Goal: Information Seeking & Learning: Learn about a topic

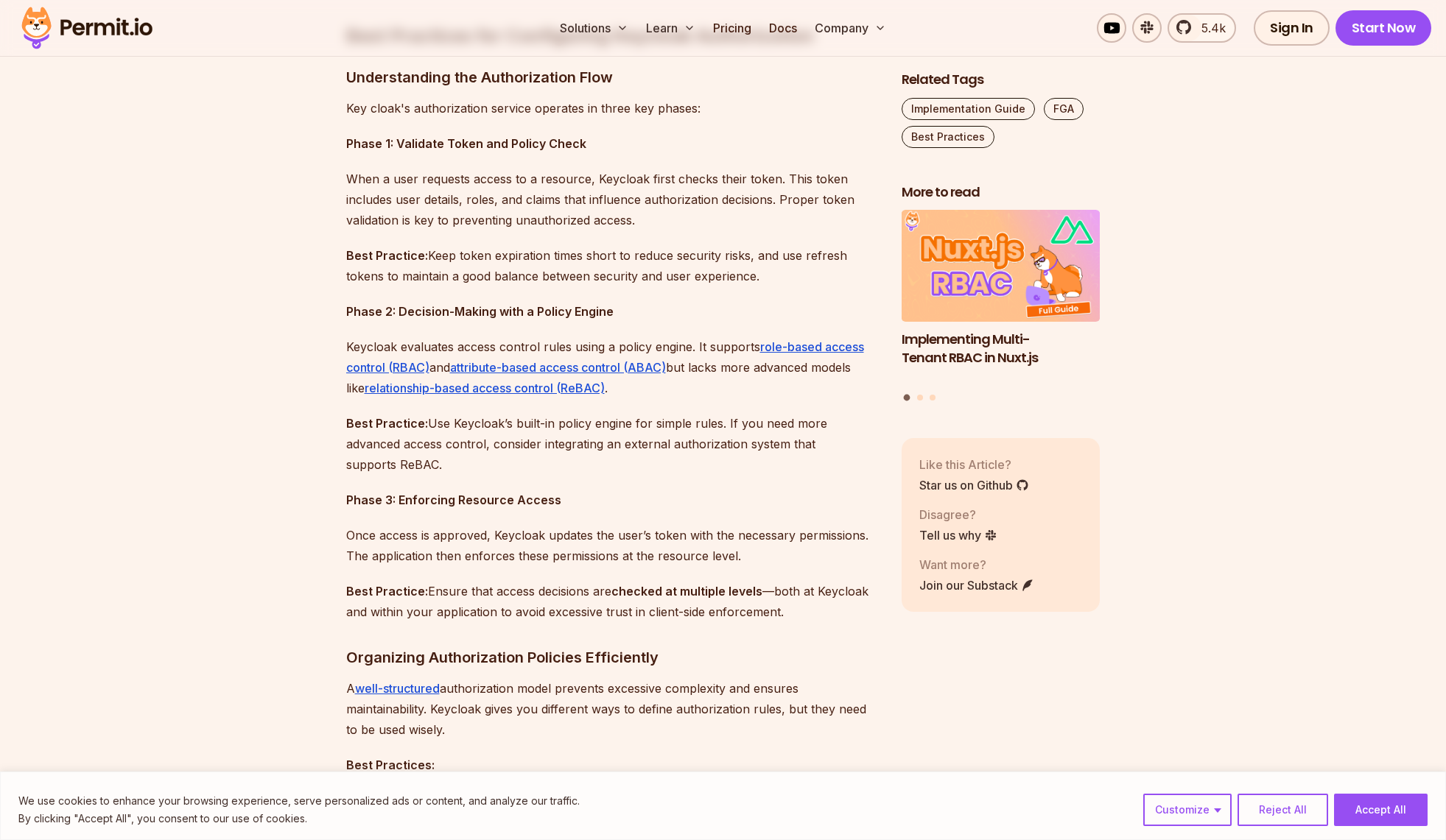
scroll to position [1251, 0]
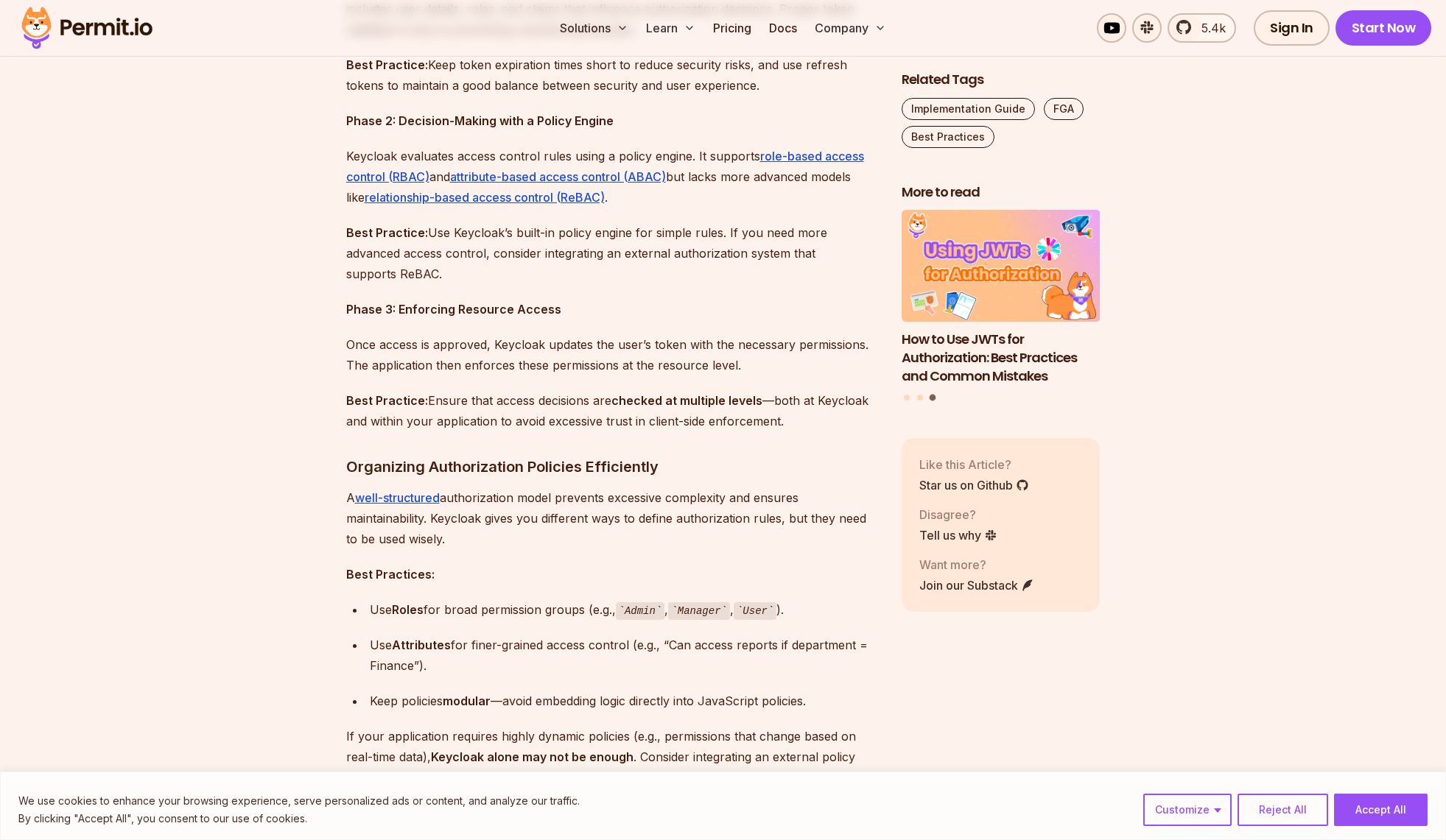
scroll to position [1326, 0]
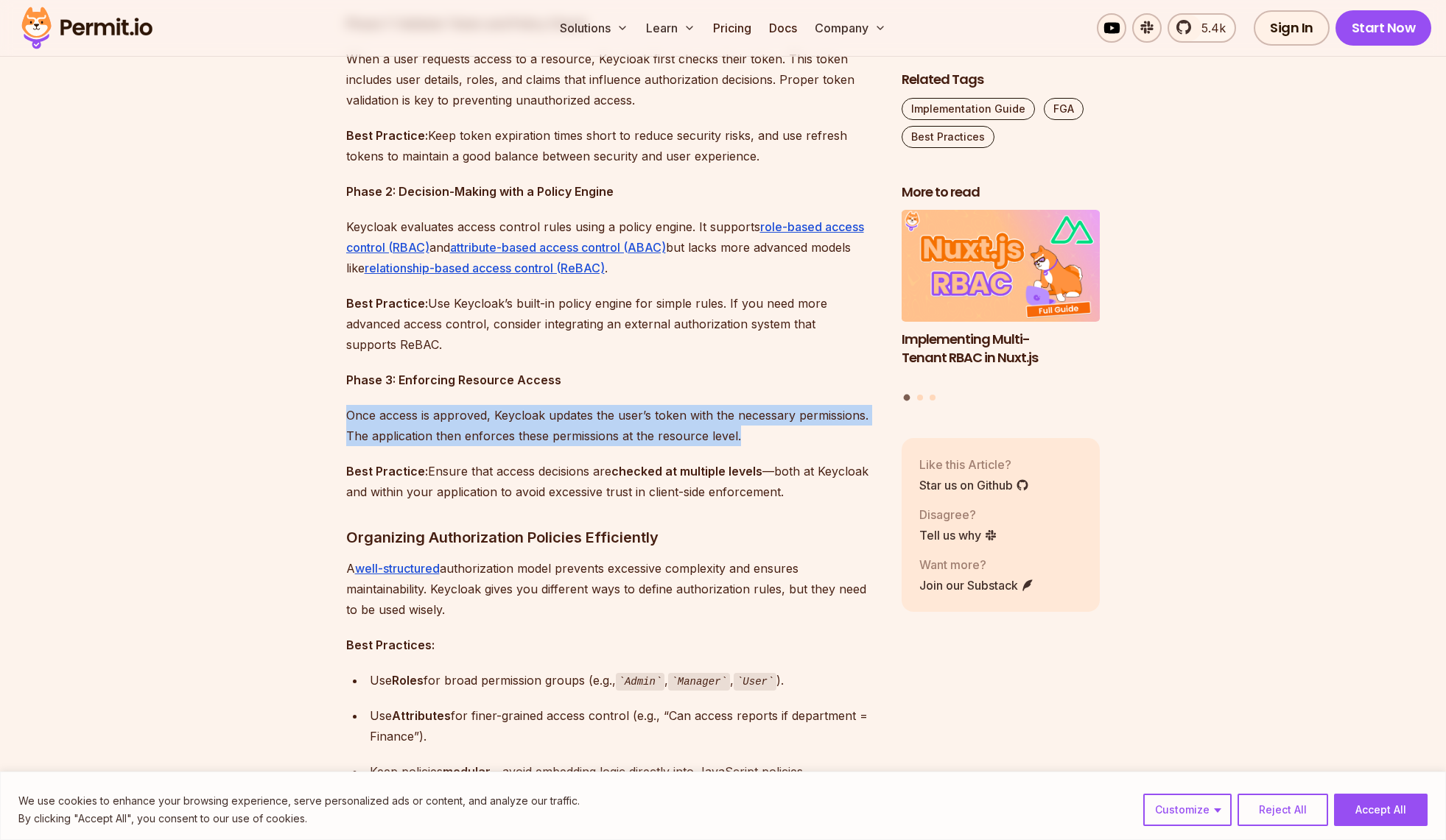
drag, startPoint x: 742, startPoint y: 438, endPoint x: 335, endPoint y: 420, distance: 407.4
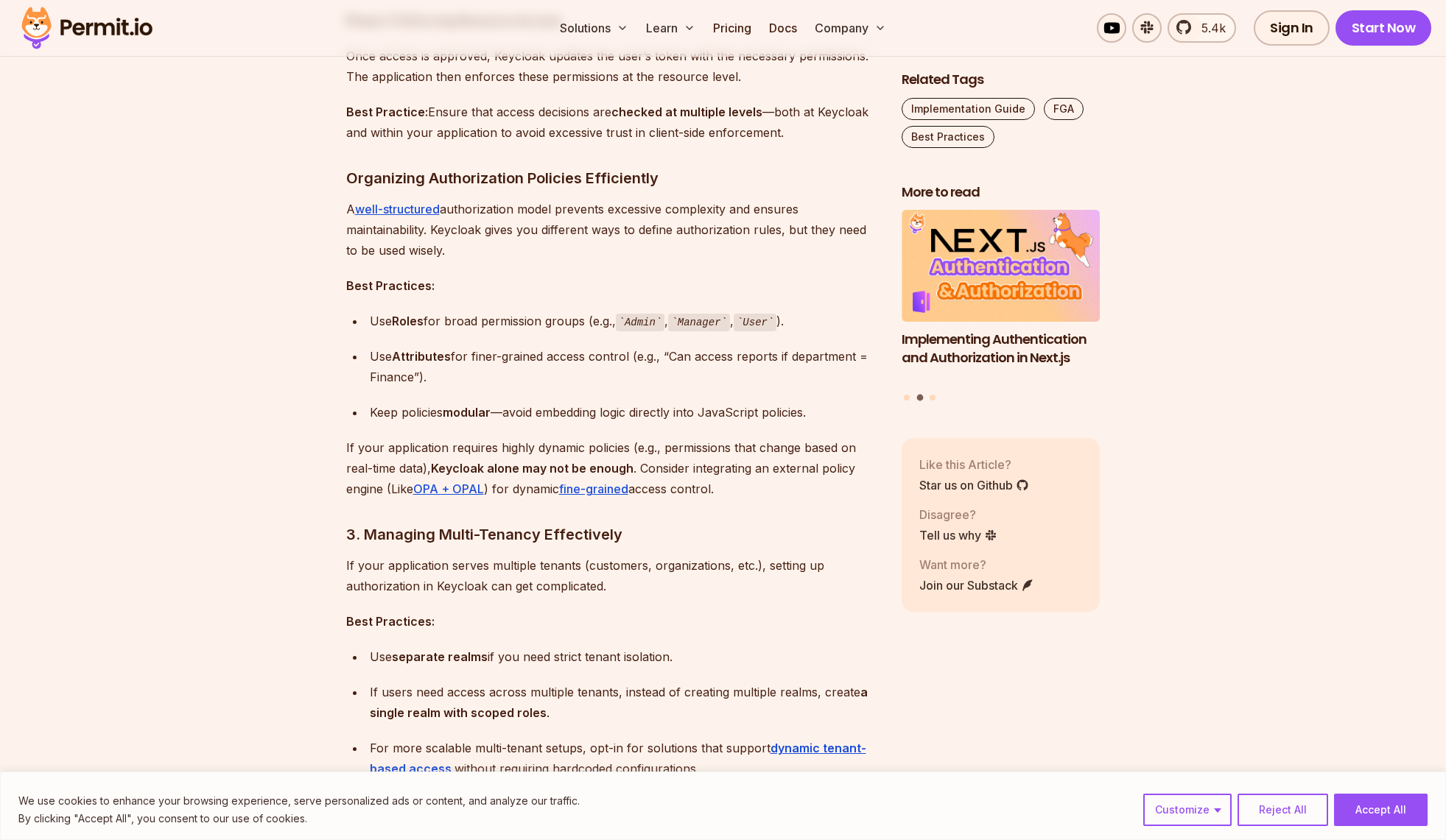
scroll to position [1694, 0]
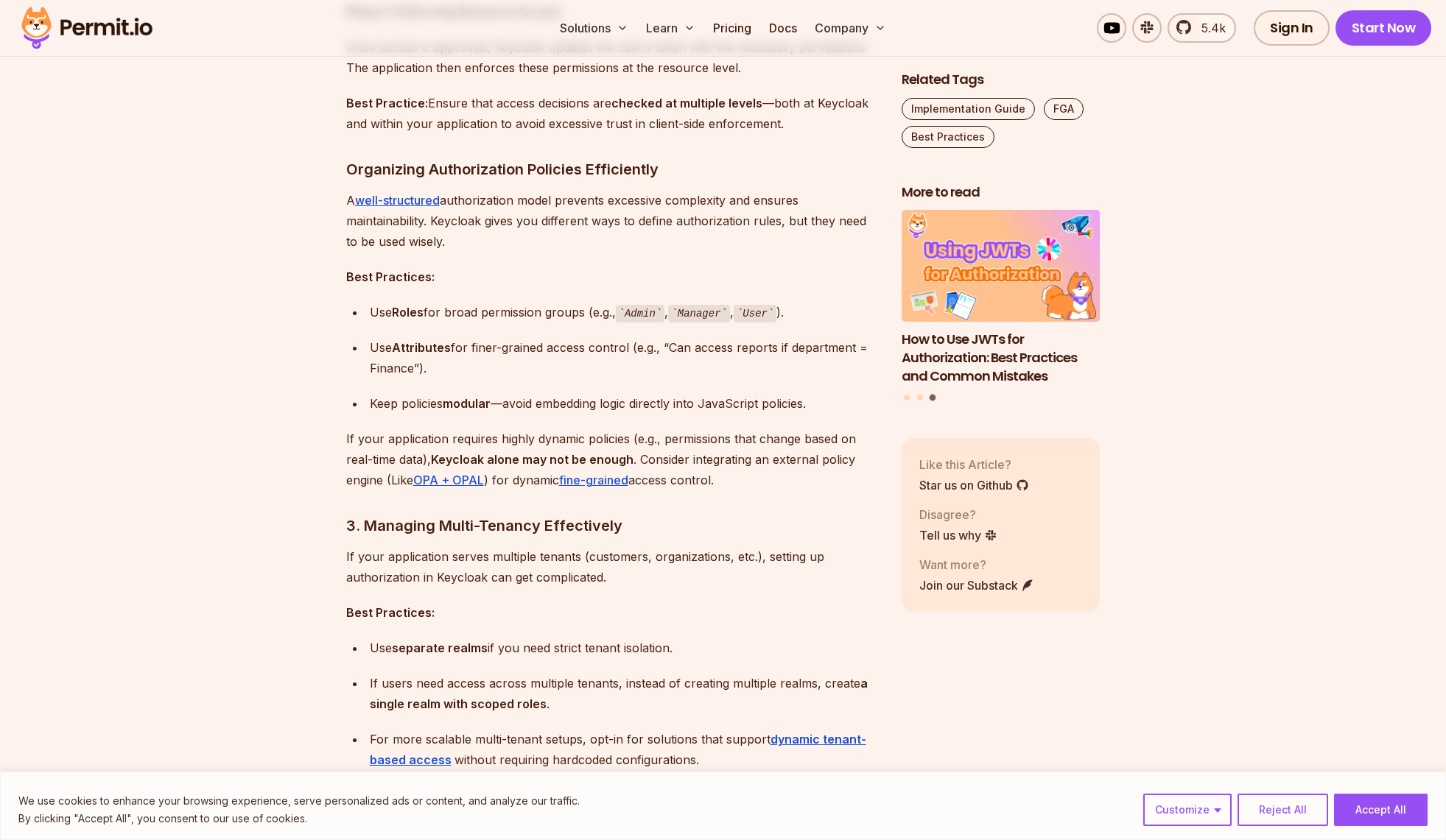
click at [643, 313] on code "Admin" at bounding box center [640, 313] width 49 height 18
click at [703, 309] on code "Manager" at bounding box center [699, 313] width 62 height 18
click at [764, 315] on code "User" at bounding box center [754, 313] width 42 height 18
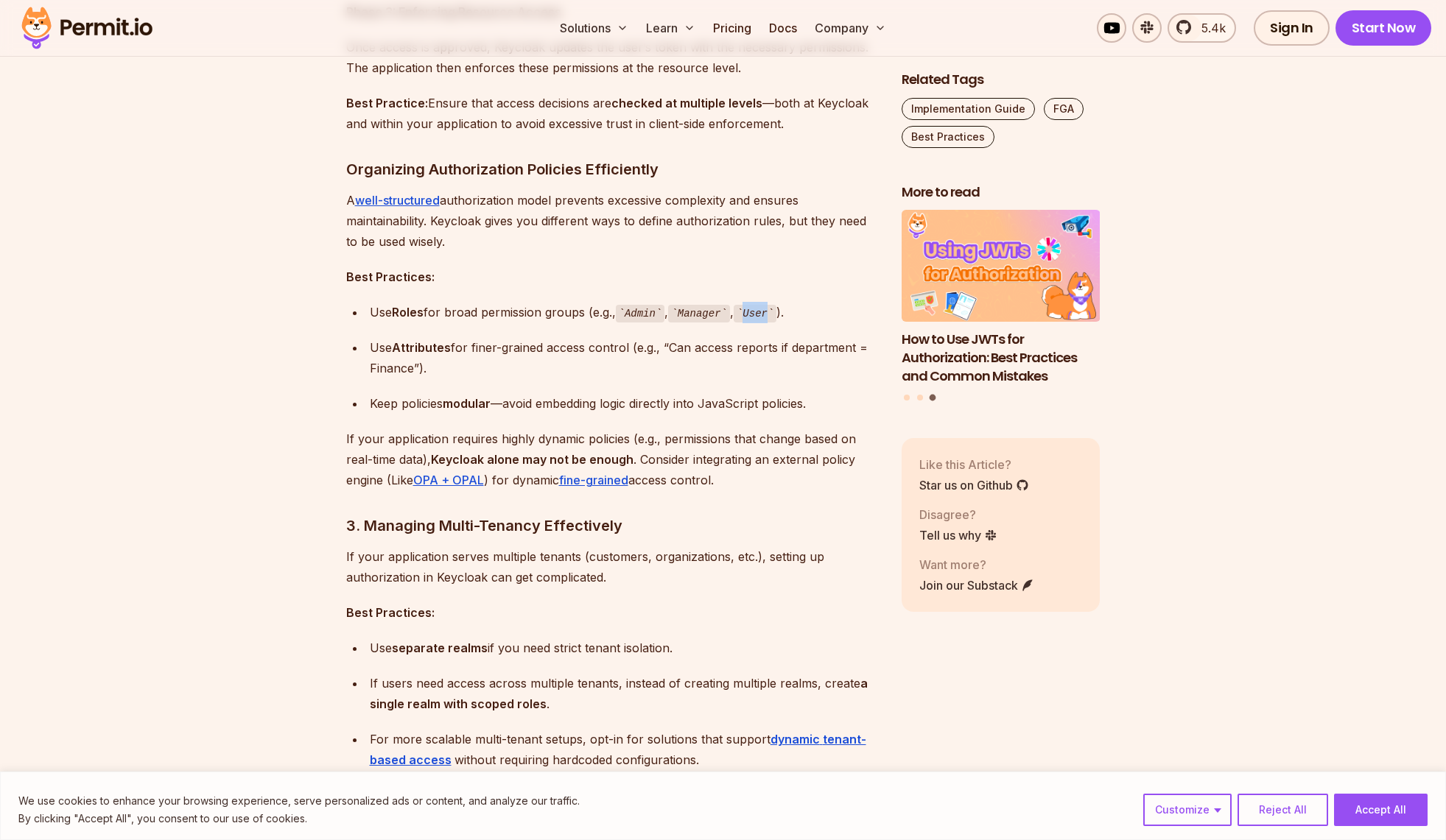
click at [764, 315] on code "User" at bounding box center [754, 313] width 42 height 18
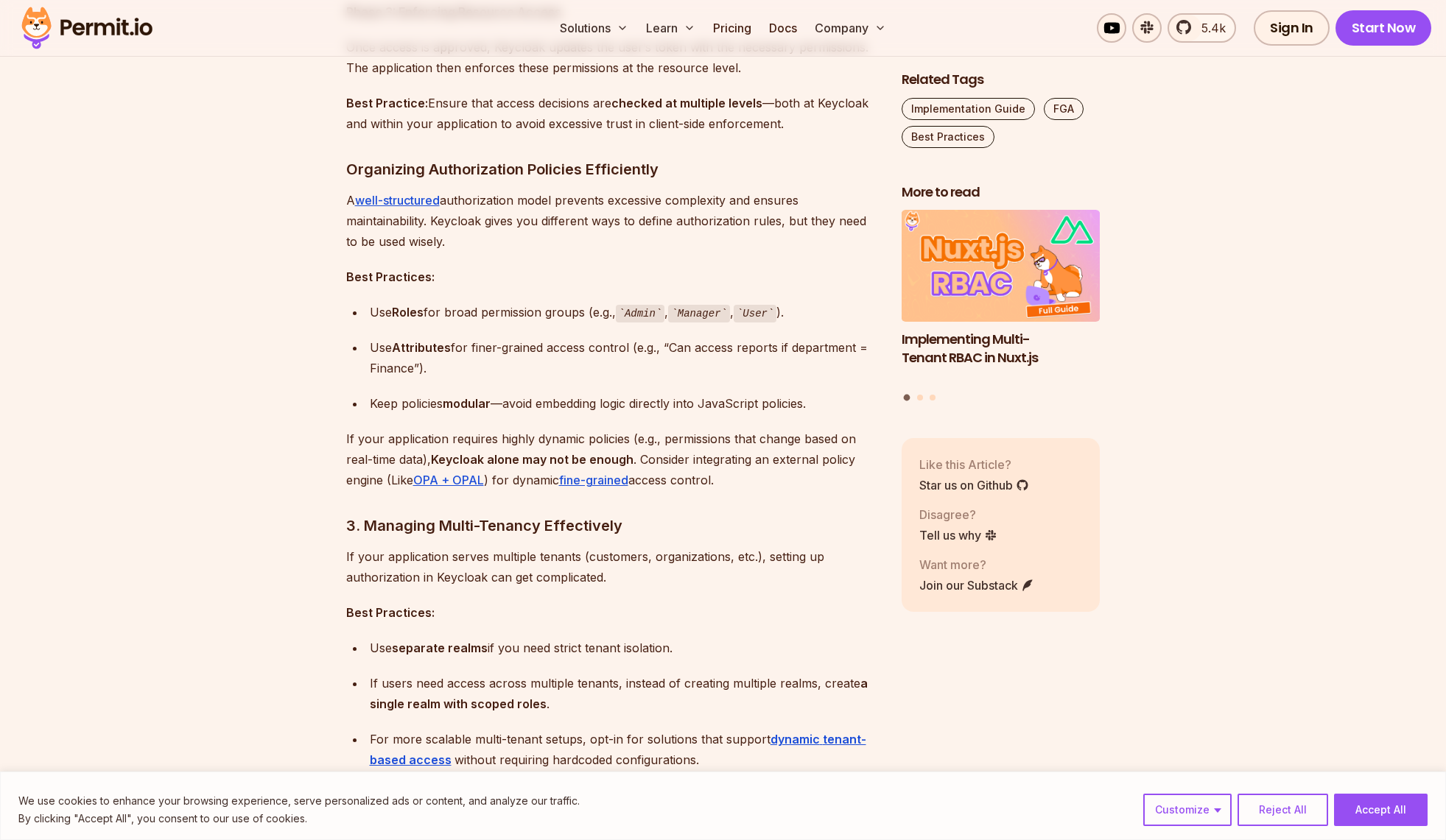
click at [383, 359] on div "Use Attributes for finer-grained access control (e.g., “Can access reports if d…" at bounding box center [624, 358] width 508 height 42
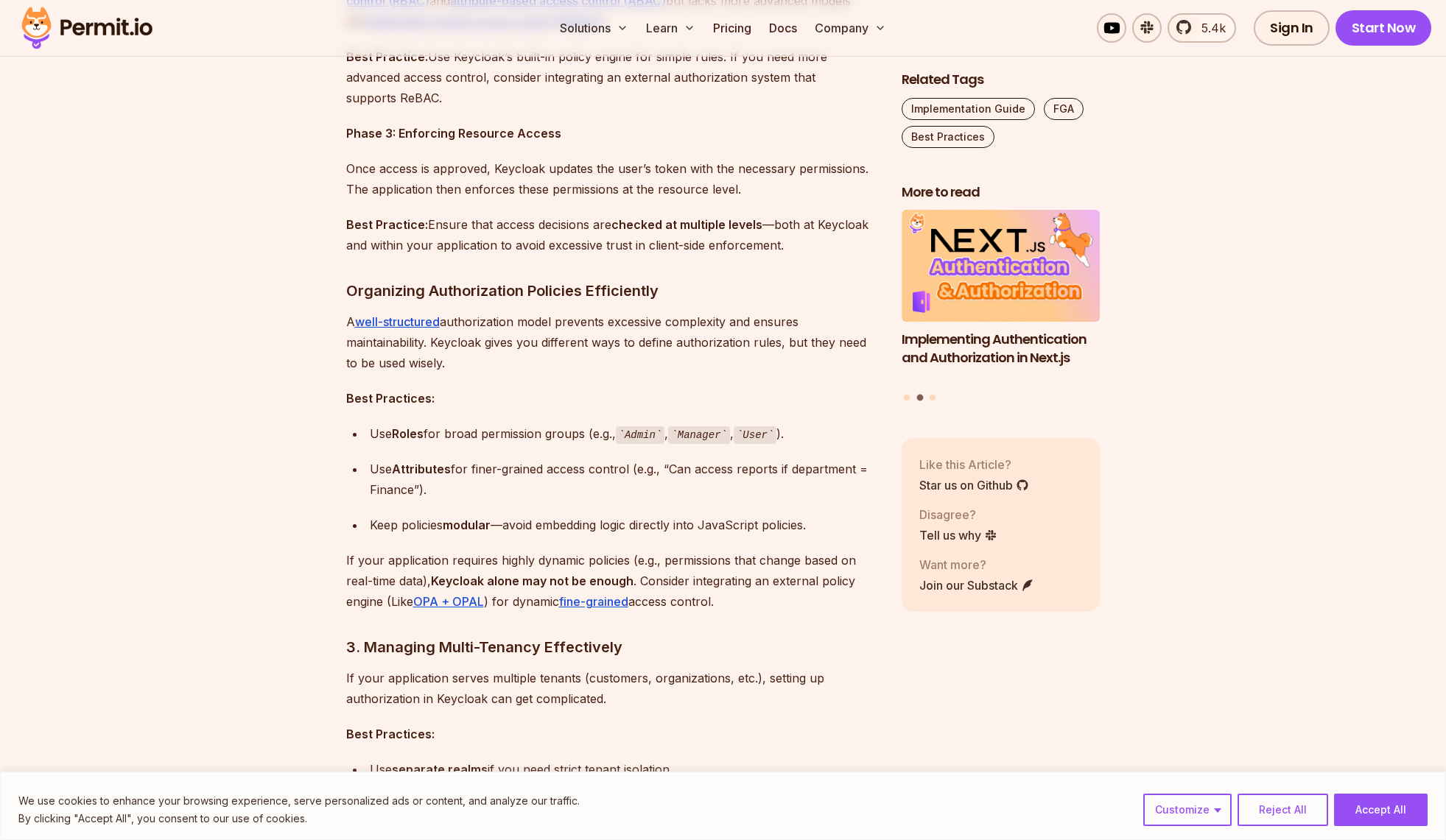
scroll to position [1620, 0]
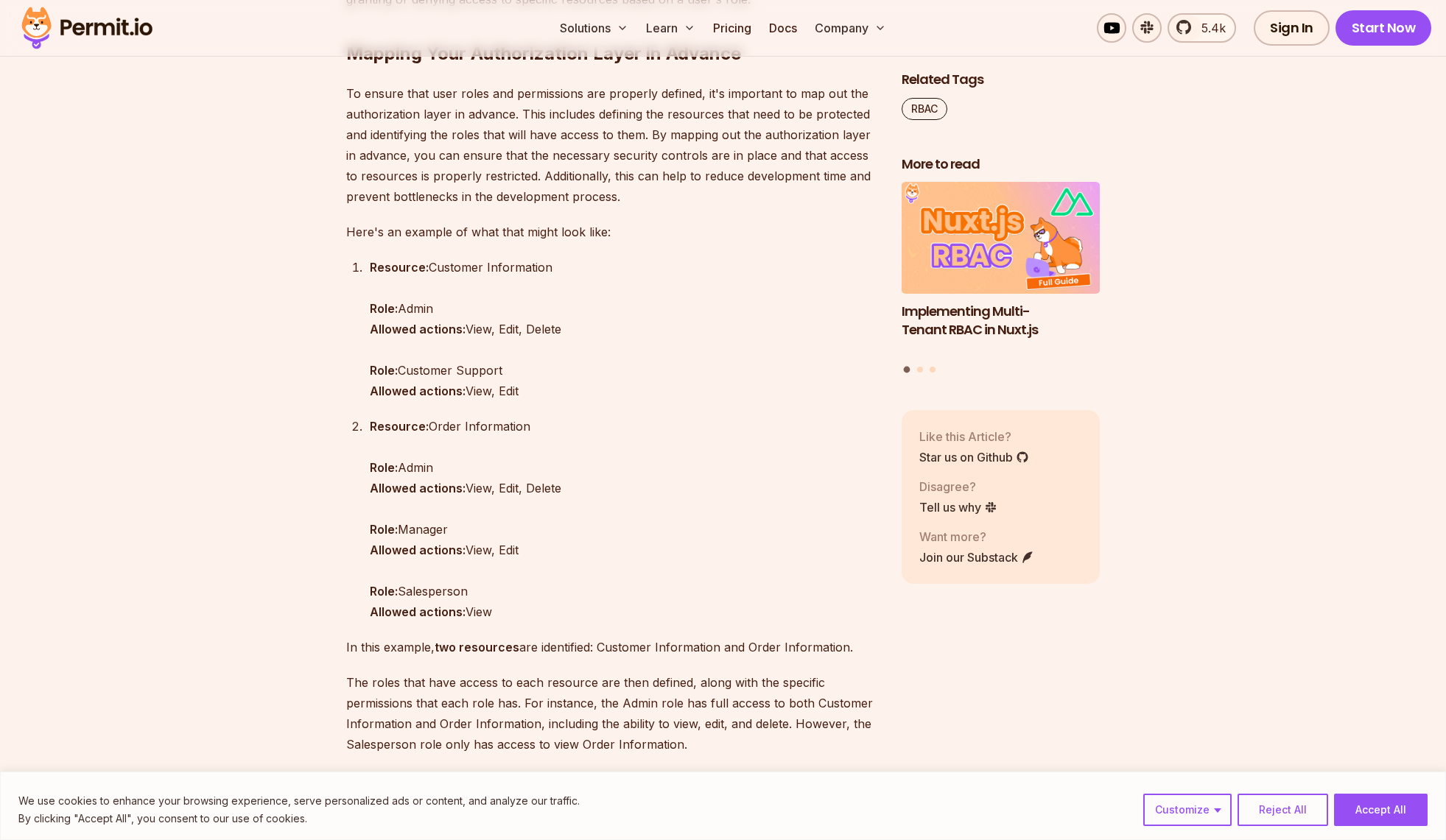
scroll to position [1620, 0]
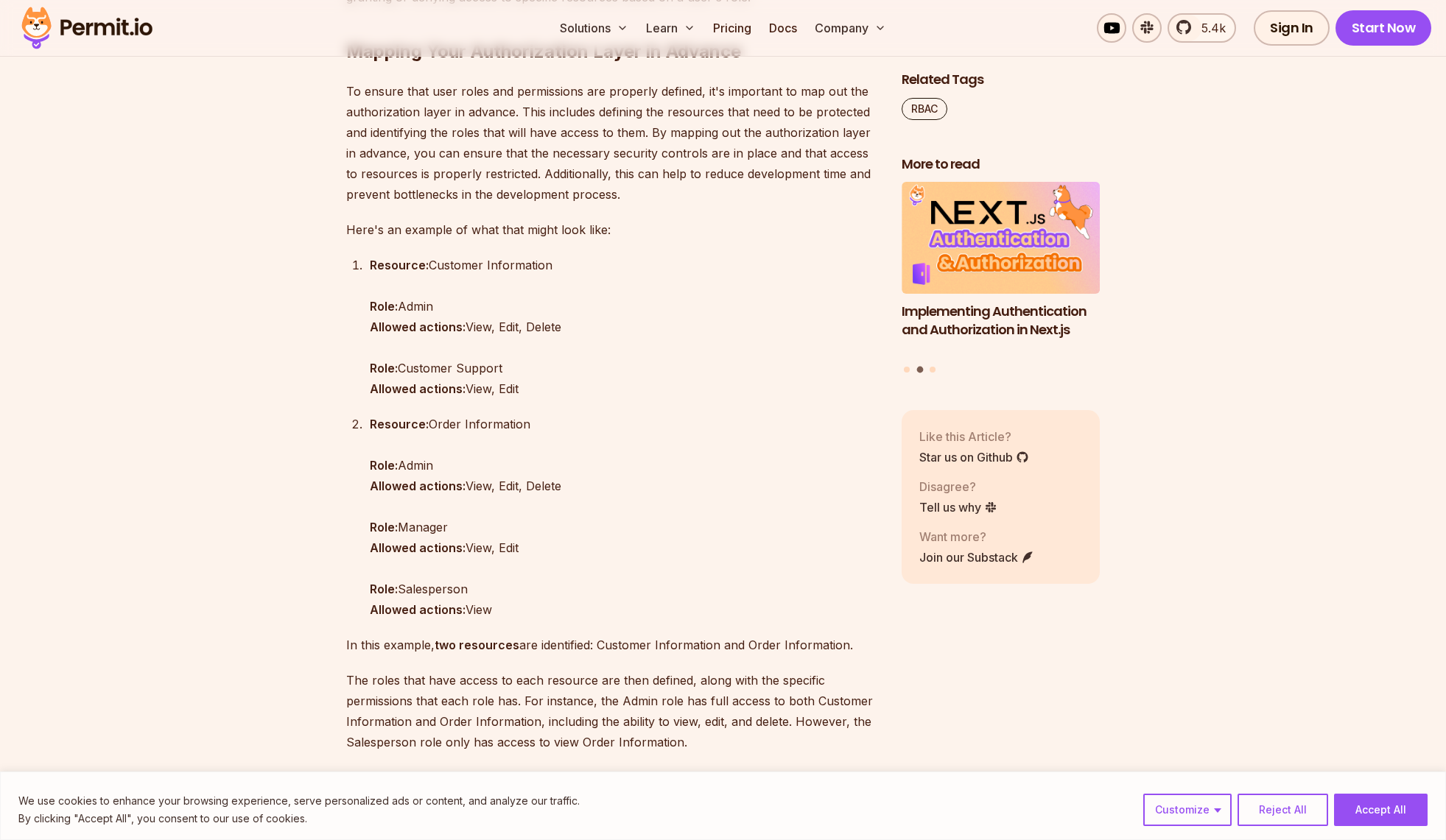
click at [452, 264] on p "Resource: Customer Information Role: Admin Allowed actions: View, Edit, Delete …" at bounding box center [624, 327] width 508 height 144
drag, startPoint x: 363, startPoint y: 307, endPoint x: 552, endPoint y: 325, distance: 189.9
click at [552, 325] on ol "Resource: Customer Information Role: Admin Allowed actions: View, Edit, Delete …" at bounding box center [612, 437] width 532 height 365
click at [545, 328] on p "Resource: Customer Information Role: Admin Allowed actions: View, Edit, Delete …" at bounding box center [624, 327] width 508 height 144
click at [411, 333] on strong "Allowed actions:" at bounding box center [417, 327] width 96 height 15
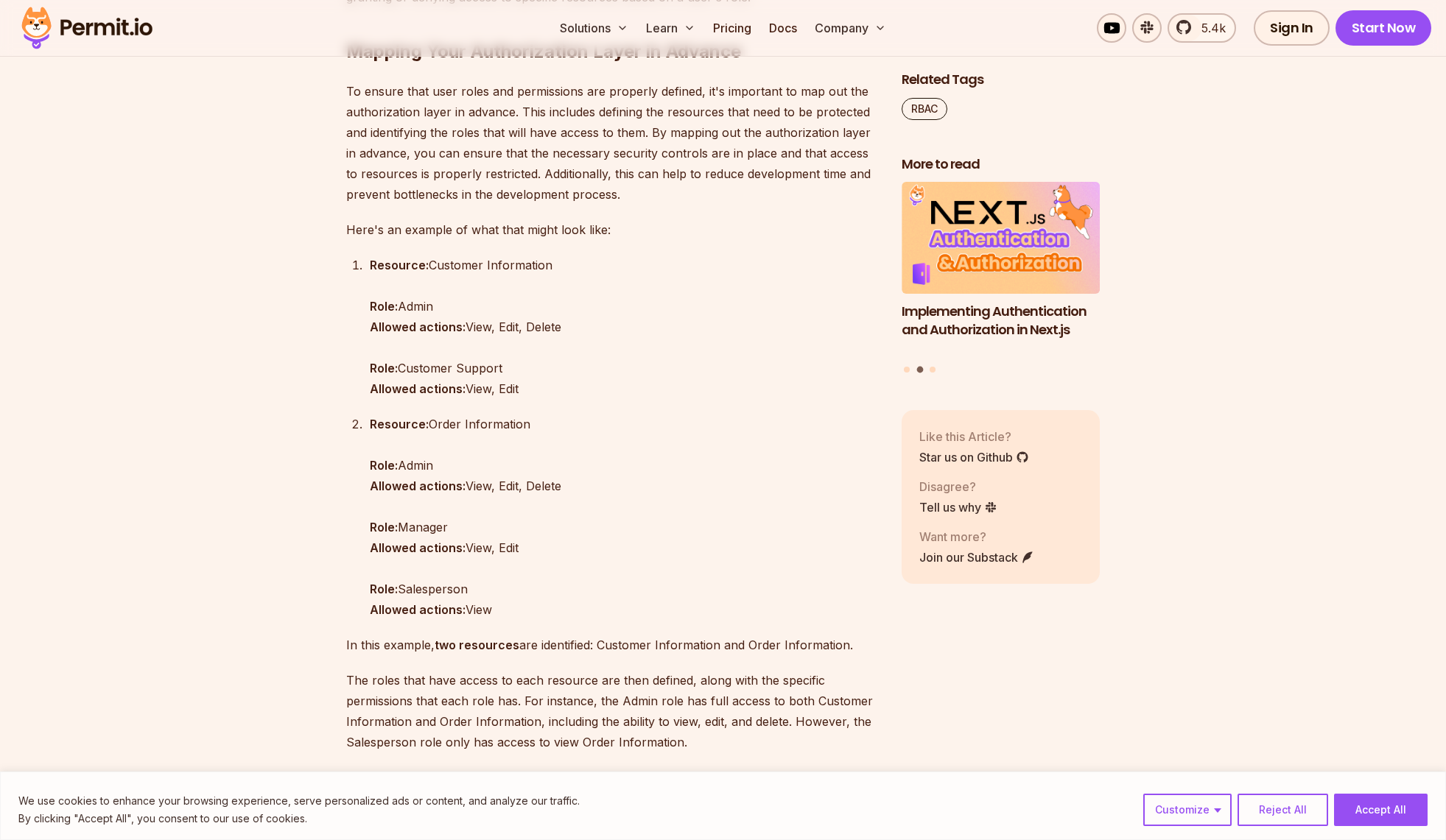
click at [432, 327] on strong "Allowed actions:" at bounding box center [417, 327] width 96 height 15
click at [475, 327] on p "Resource: Customer Information Role: Admin Allowed actions: View, Edit, Delete …" at bounding box center [624, 327] width 508 height 144
click at [507, 325] on p "Resource: Customer Information Role: Admin Allowed actions: View, Edit, Delete …" at bounding box center [624, 327] width 508 height 144
click at [567, 323] on p "Resource: Customer Information Role: Admin Allowed actions: View, Edit, Delete …" at bounding box center [624, 327] width 508 height 144
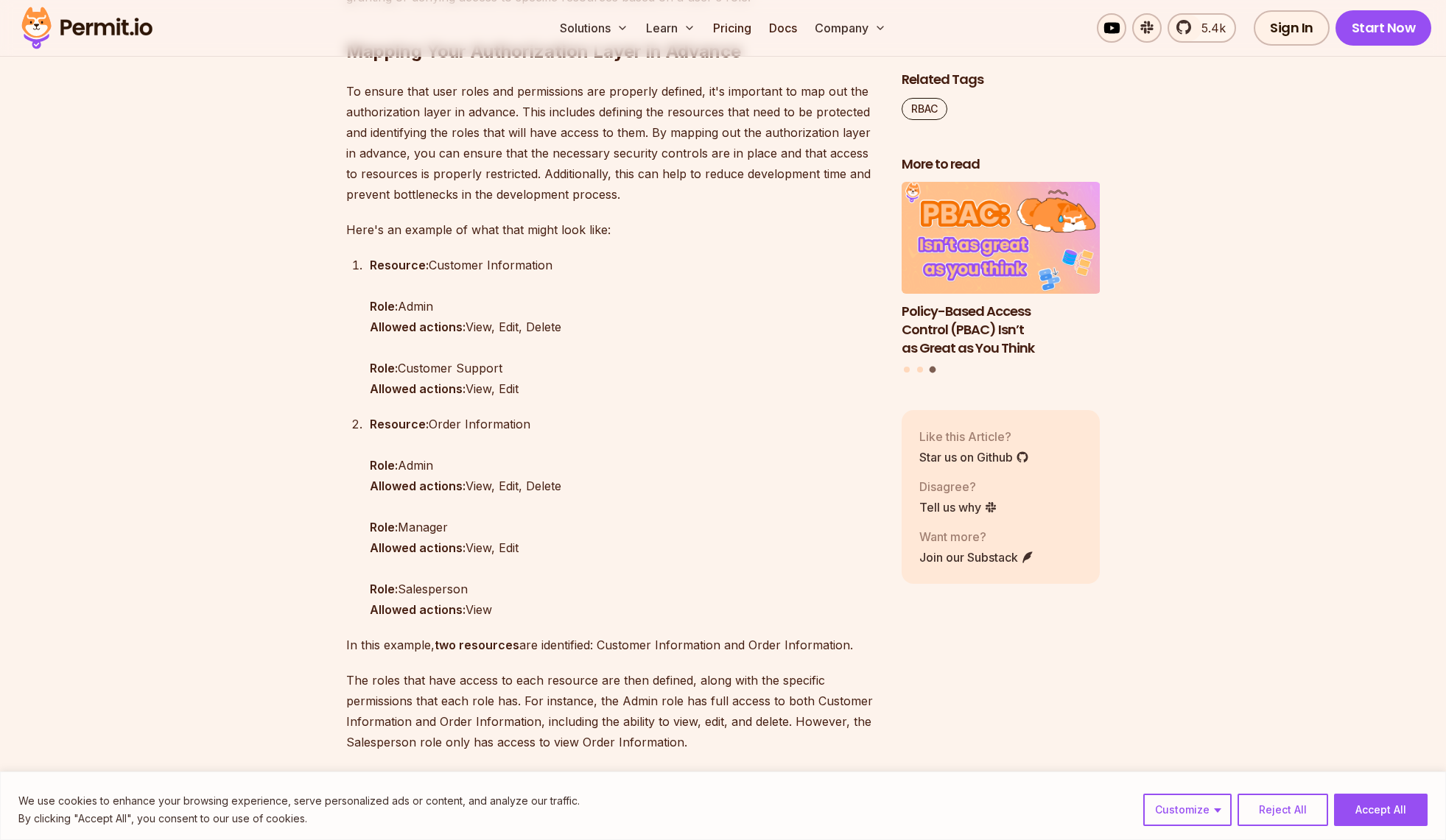
click at [441, 424] on p "Resource: Order Information Role: Admin Allowed actions: View, Edit, Delete Rol…" at bounding box center [624, 517] width 508 height 207
drag, startPoint x: 373, startPoint y: 420, endPoint x: 565, endPoint y: 496, distance: 206.5
click at [565, 496] on p "Resource: Order Information Role: Admin Allowed actions: View, Edit, Delete Rol…" at bounding box center [624, 517] width 508 height 207
click at [415, 535] on p "Resource: Order Information Role: Admin Allowed actions: View, Edit, Delete Rol…" at bounding box center [624, 517] width 508 height 207
drag, startPoint x: 349, startPoint y: 528, endPoint x: 560, endPoint y: 551, distance: 212.2
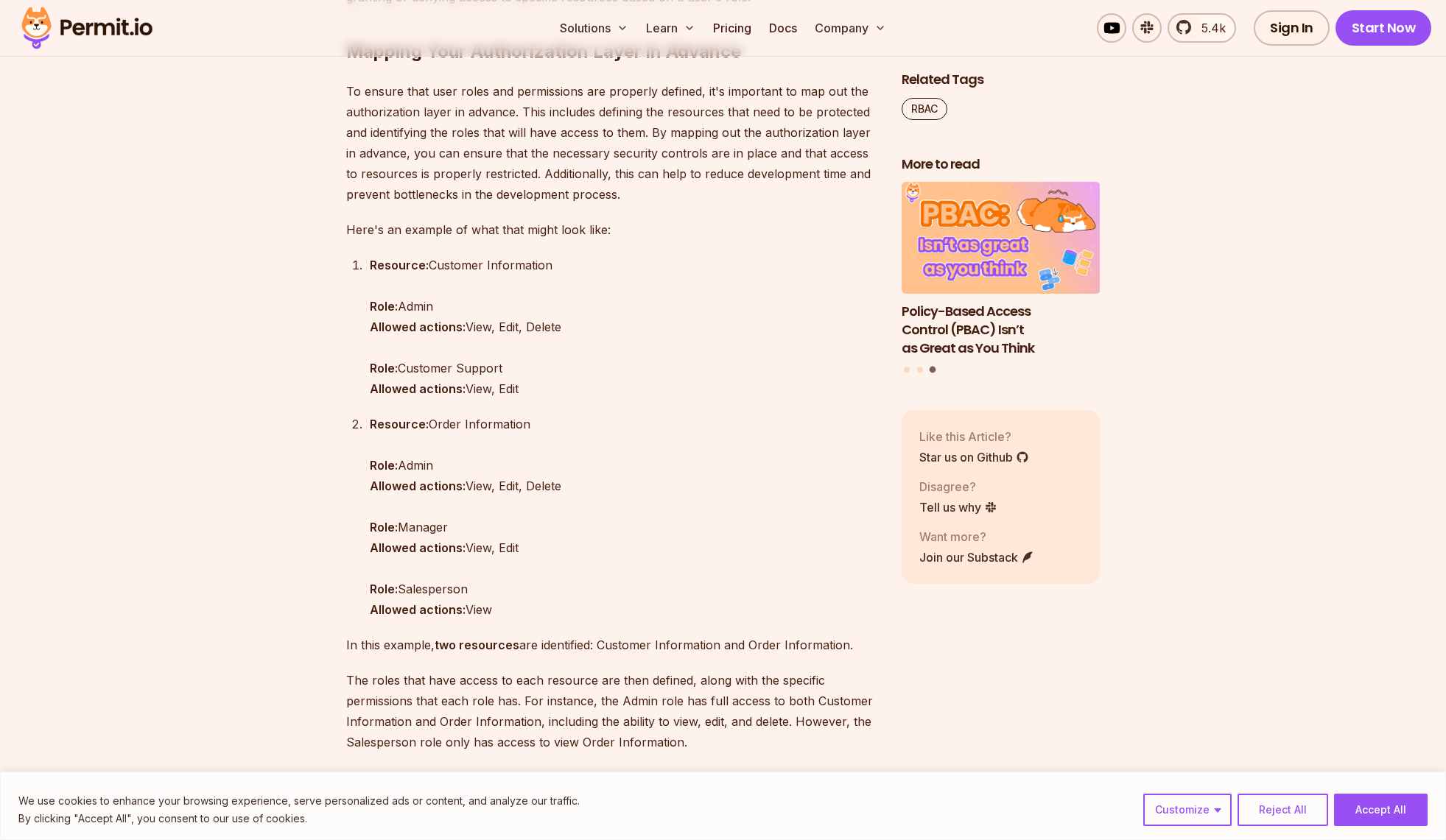
click at [560, 551] on ol "Resource: Customer Information Role: Admin Allowed actions: View, Edit, Delete …" at bounding box center [612, 437] width 532 height 365
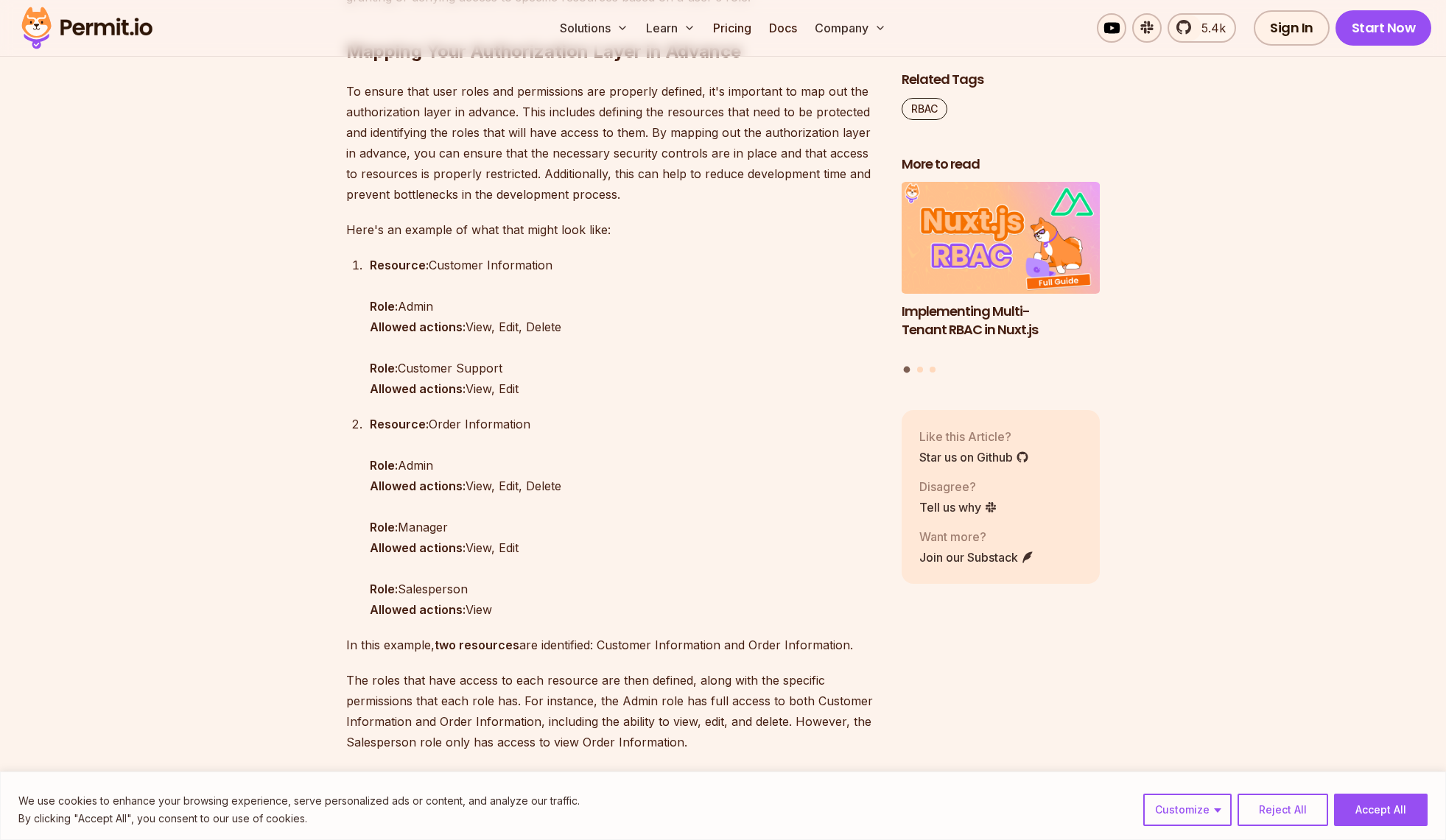
click at [379, 589] on strong "Role:" at bounding box center [384, 589] width 28 height 15
drag, startPoint x: 379, startPoint y: 586, endPoint x: 530, endPoint y: 603, distance: 152.0
click at [530, 603] on ol "Resource: Customer Information Role: Admin Allowed actions: View, Edit, Delete …" at bounding box center [612, 437] width 532 height 365
click at [530, 603] on p "Resource: Order Information Role: Admin Allowed actions: View, Edit, Delete Rol…" at bounding box center [624, 517] width 508 height 207
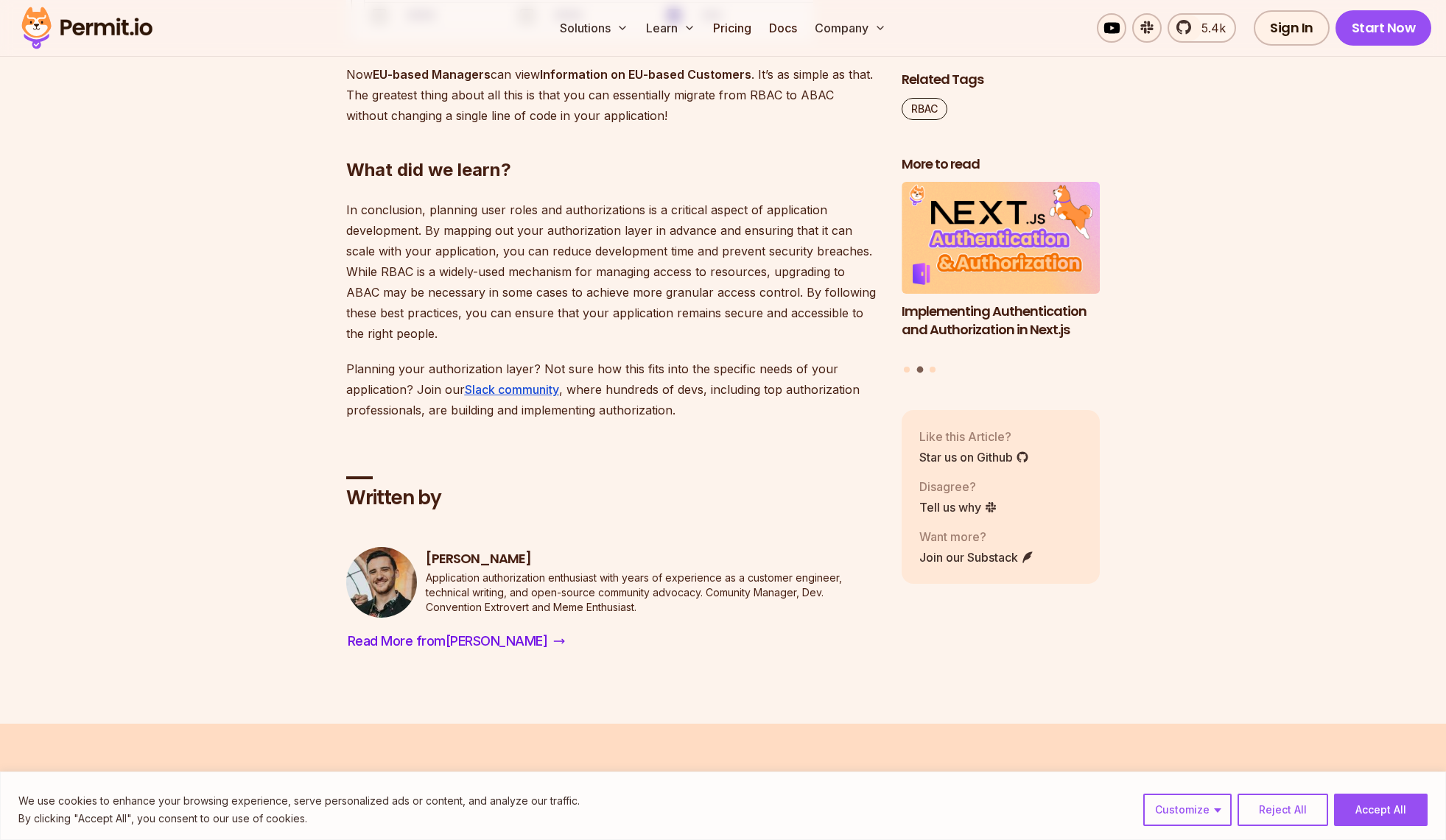
scroll to position [7658, 0]
